Goal: Transaction & Acquisition: Purchase product/service

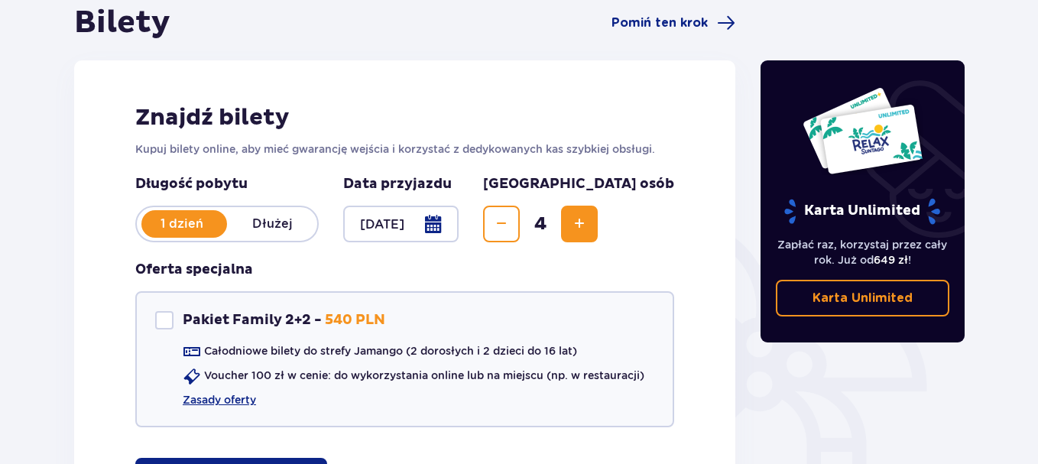
scroll to position [247, 0]
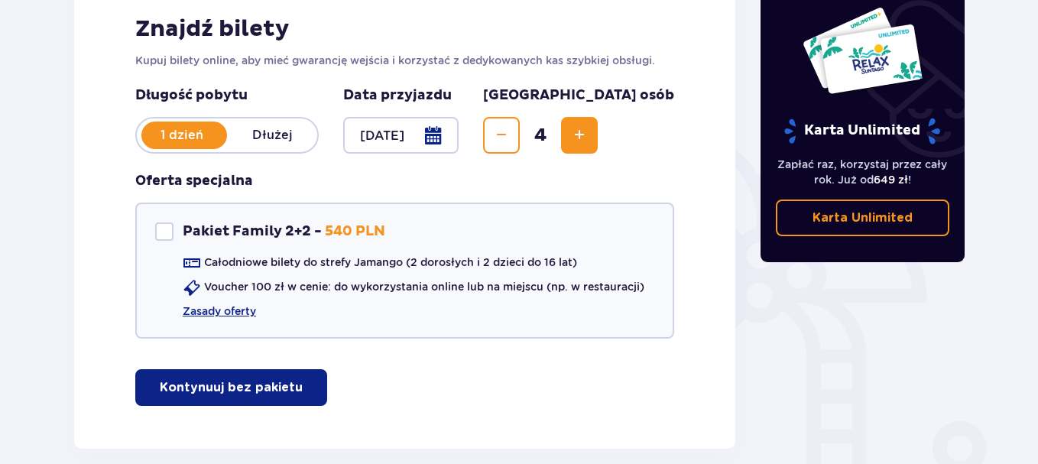
click at [425, 133] on div at bounding box center [400, 135] width 115 height 37
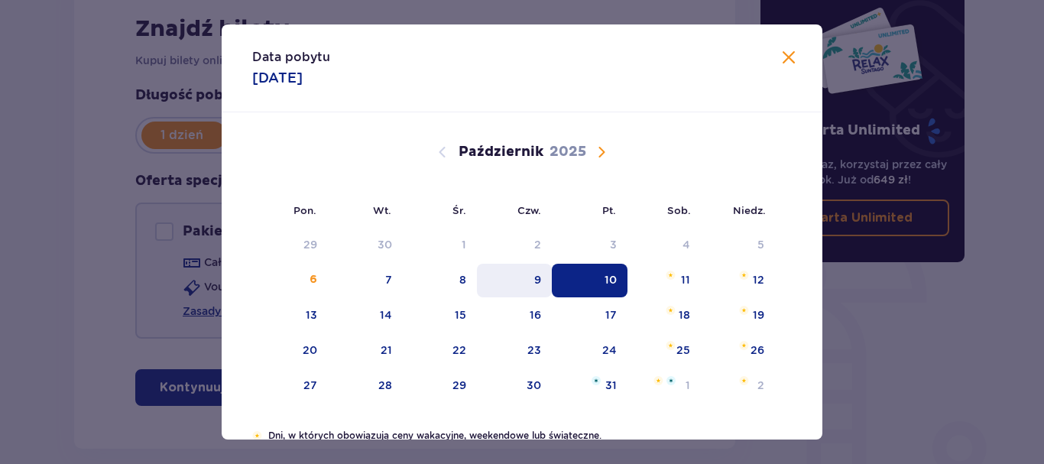
click at [528, 278] on div "9" at bounding box center [515, 281] width 76 height 34
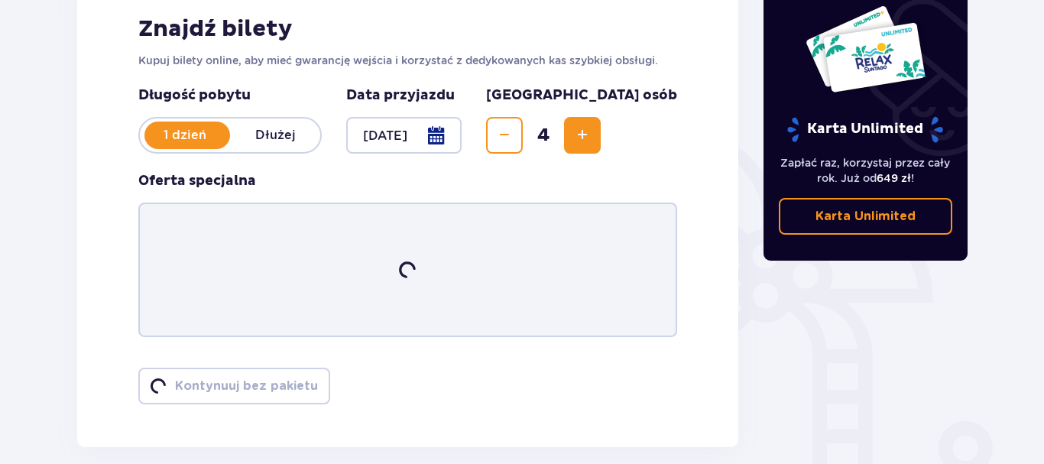
click at [779, 57] on div "Karta Unlimited Zapłać raz, korzystaj przez cały rok. Już od 649 zł ! Karta Unl…" at bounding box center [866, 120] width 205 height 282
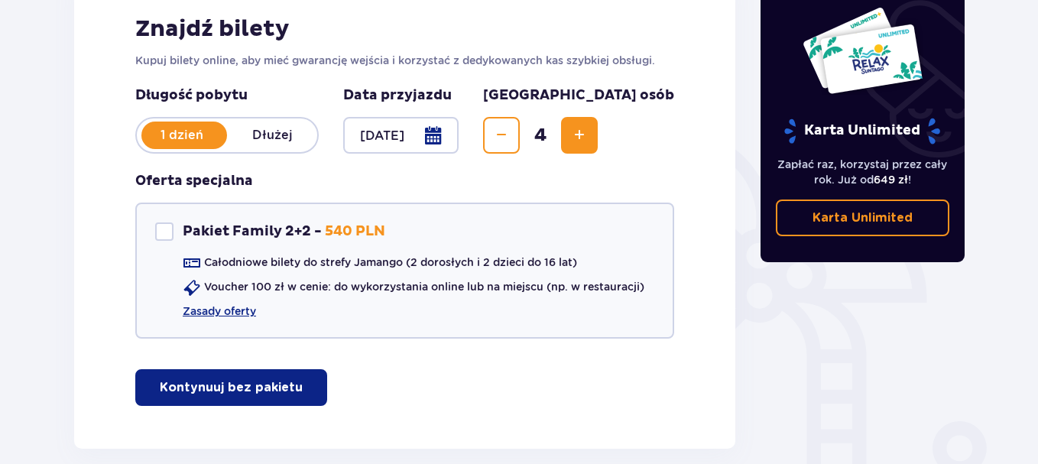
click at [426, 140] on div at bounding box center [400, 135] width 115 height 37
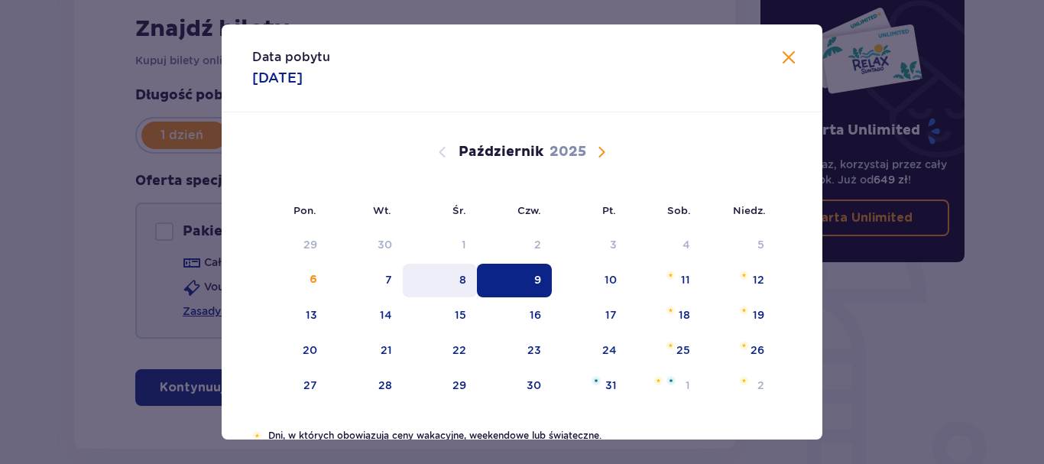
click at [450, 286] on div "8" at bounding box center [440, 281] width 74 height 34
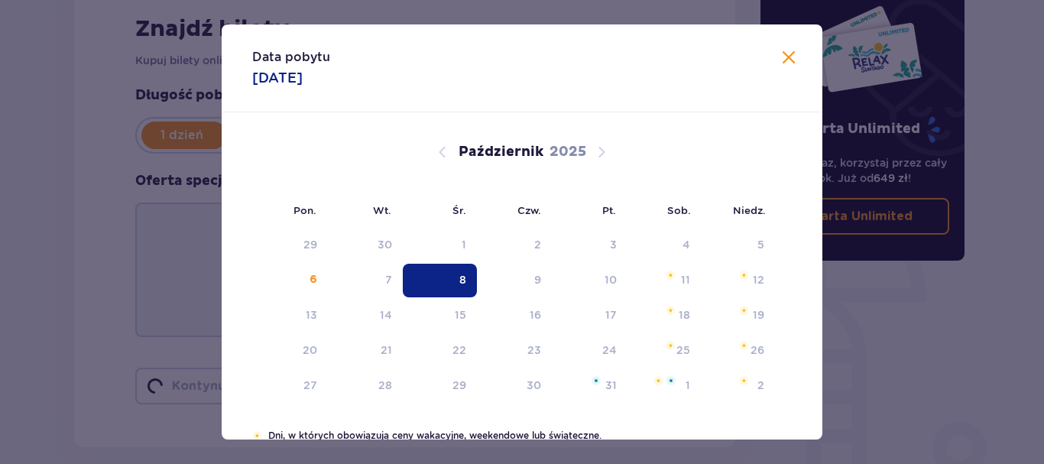
type input "08.10.25"
click at [783, 57] on div "Karta Unlimited" at bounding box center [862, 74] width 159 height 138
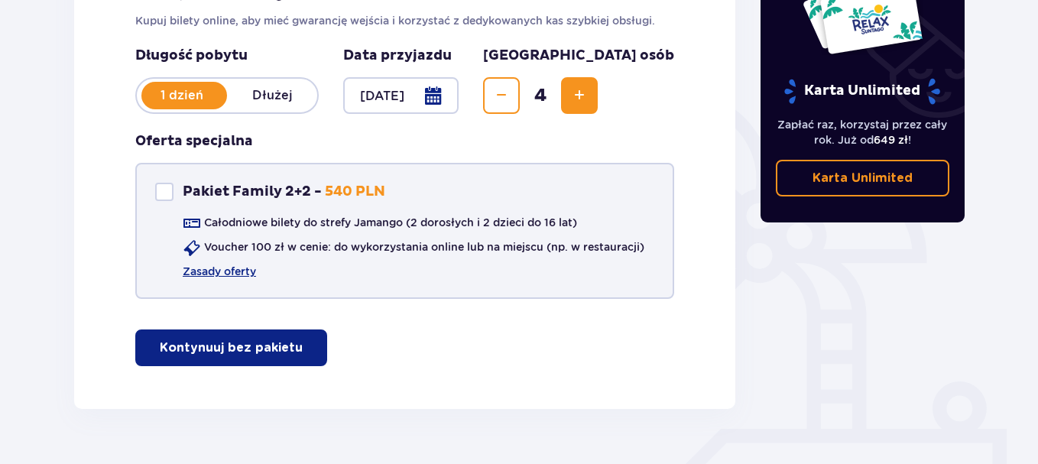
scroll to position [323, 0]
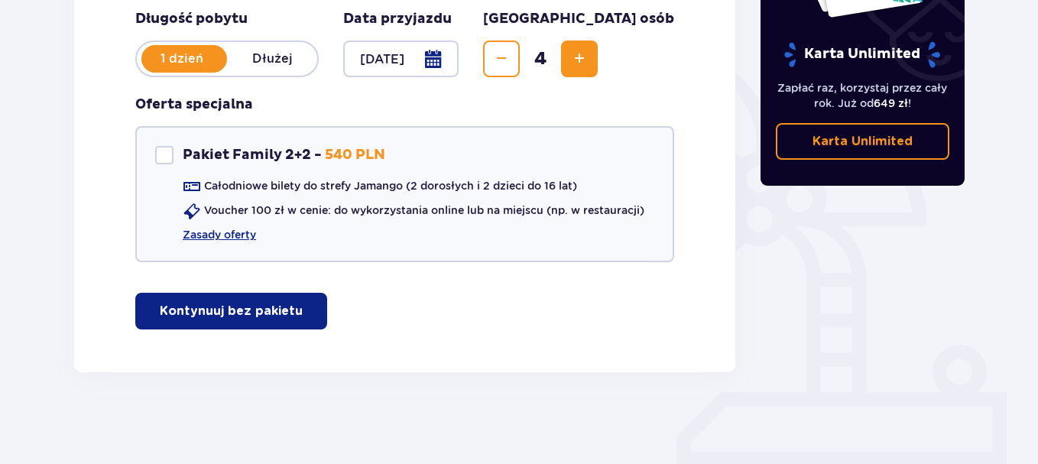
click at [277, 309] on p "Kontynuuj bez pakietu" at bounding box center [231, 311] width 143 height 17
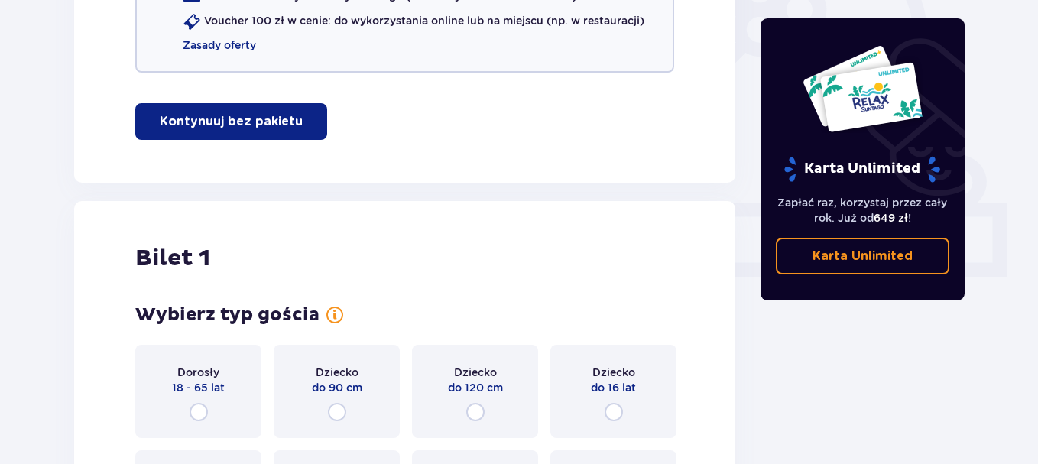
scroll to position [390, 0]
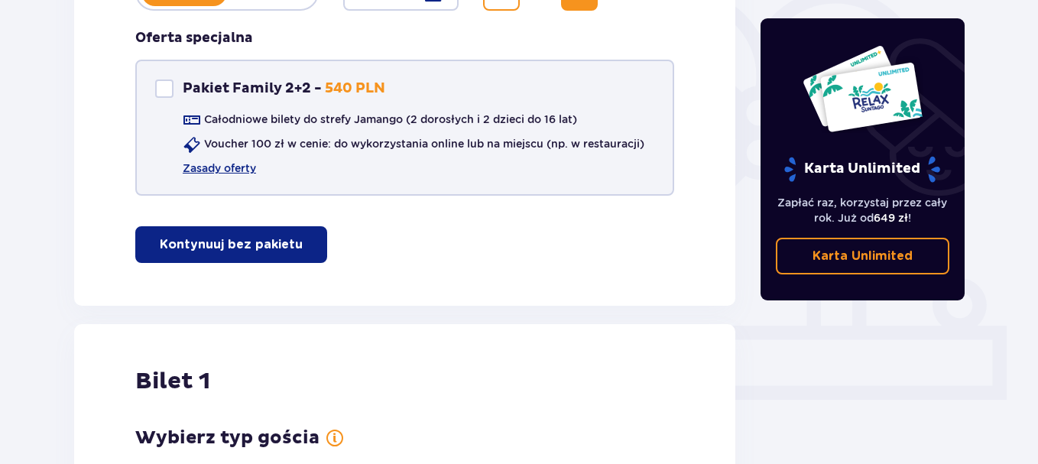
click at [164, 84] on div "Pakiet Family 2+2" at bounding box center [164, 88] width 18 height 18
checkbox input "true"
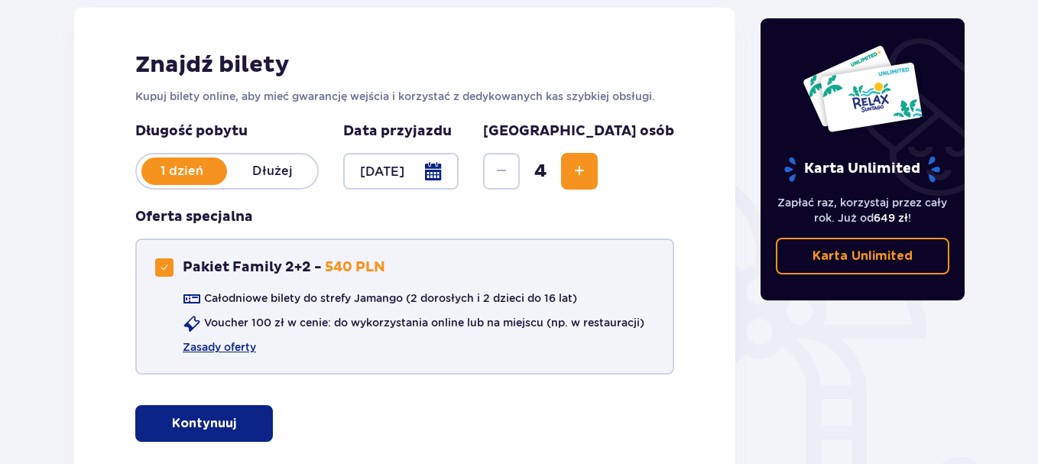
scroll to position [302, 0]
